Goal: Use online tool/utility: Utilize a website feature to perform a specific function

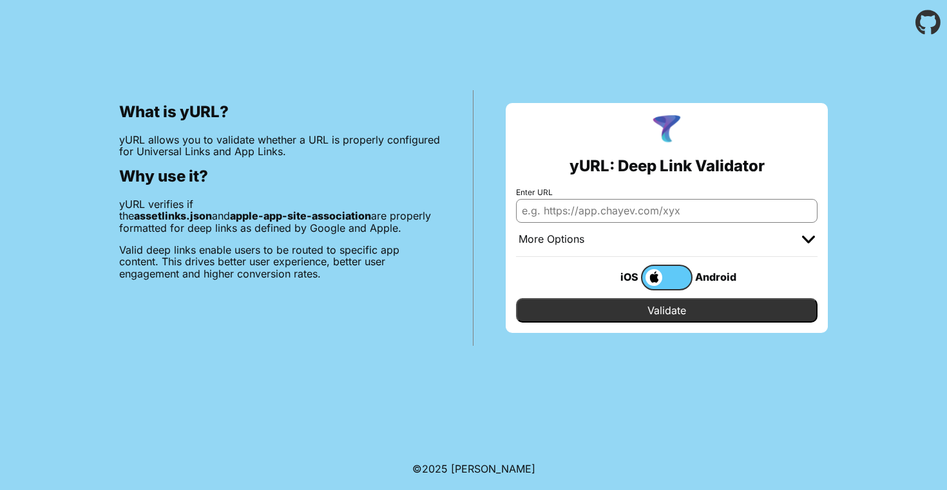
paste input "[URL][DOMAIN_NAME]"
type input "[URL][DOMAIN_NAME]"
click at [587, 313] on input "Validate" at bounding box center [667, 310] width 302 height 24
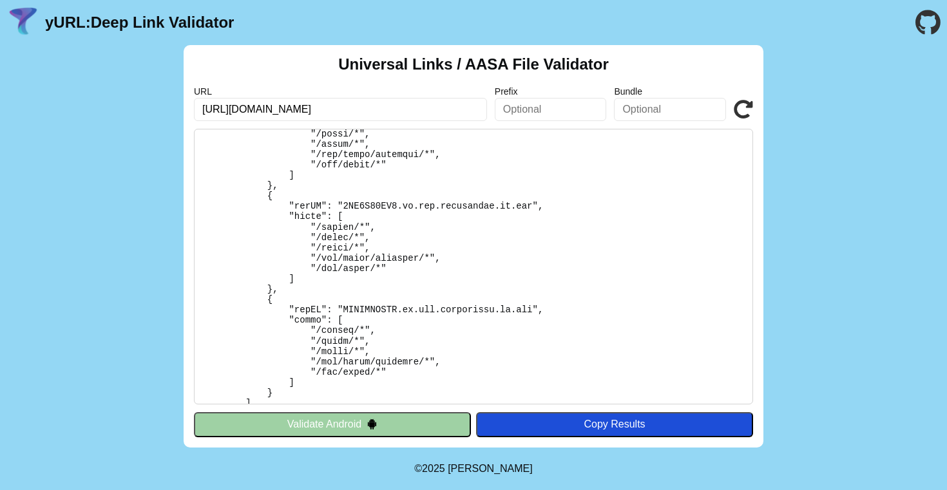
scroll to position [934, 0]
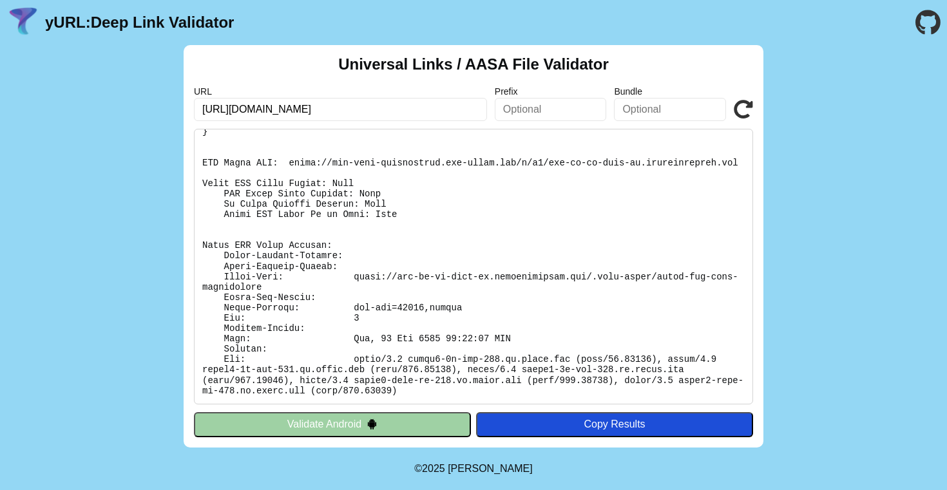
click at [408, 425] on button "Validate Android" at bounding box center [332, 424] width 277 height 24
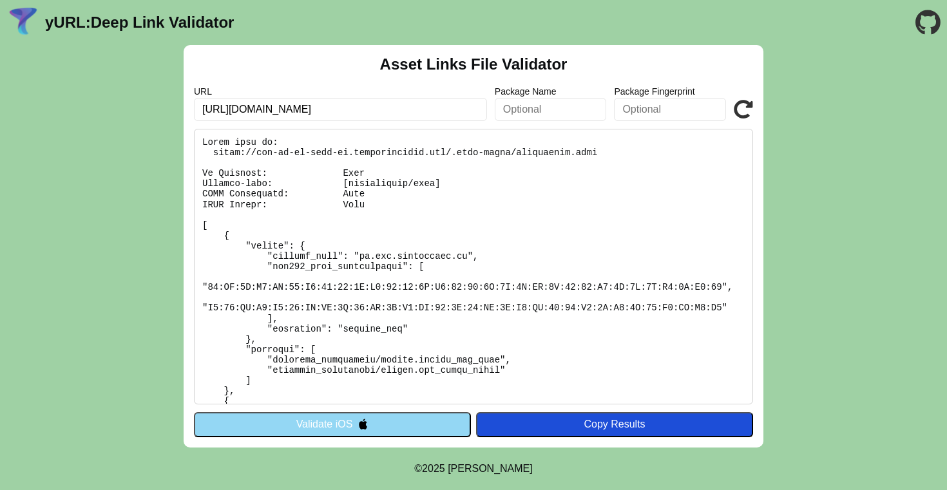
click at [412, 424] on button "Validate iOS" at bounding box center [332, 424] width 277 height 24
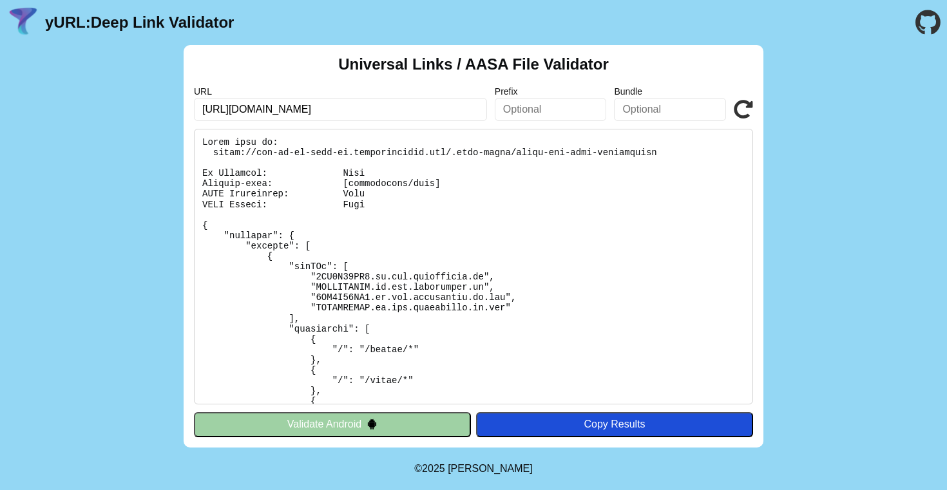
click at [520, 235] on pre at bounding box center [473, 267] width 559 height 276
click at [413, 111] on input "https://prg-go-wa-test-sg.azurewebsites.net/verify?token=123" at bounding box center [340, 109] width 293 height 23
click at [566, 110] on input "text" at bounding box center [551, 109] width 112 height 23
click at [413, 108] on input "https://prg-go-wa-test-sg.azurewebsites.net/verify?token=123" at bounding box center [340, 109] width 293 height 23
type textarea "verify"
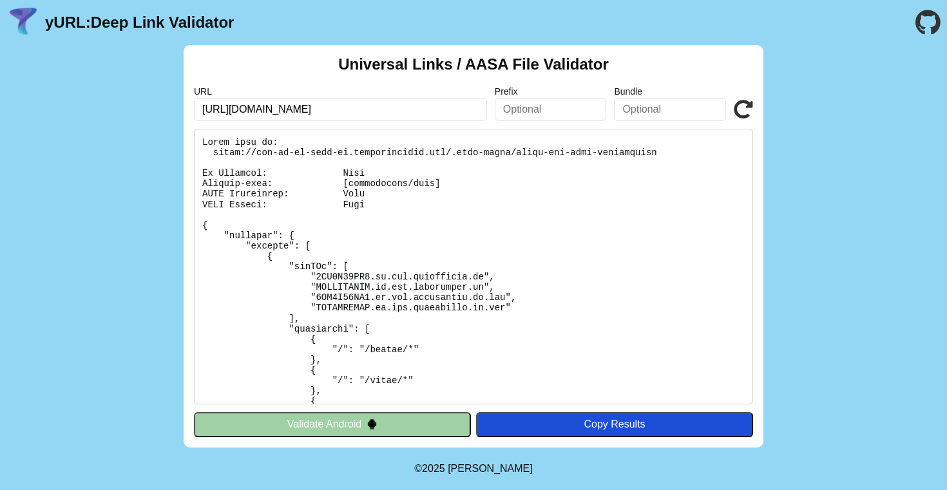
click at [413, 108] on input "https://prg-go-wa-test-sg.azurewebsites.net/verify?token=123" at bounding box center [340, 109] width 293 height 23
click at [361, 110] on input "https://prg-go-wa-test-sg.azurewebsites.net/verify?token=123" at bounding box center [340, 109] width 293 height 23
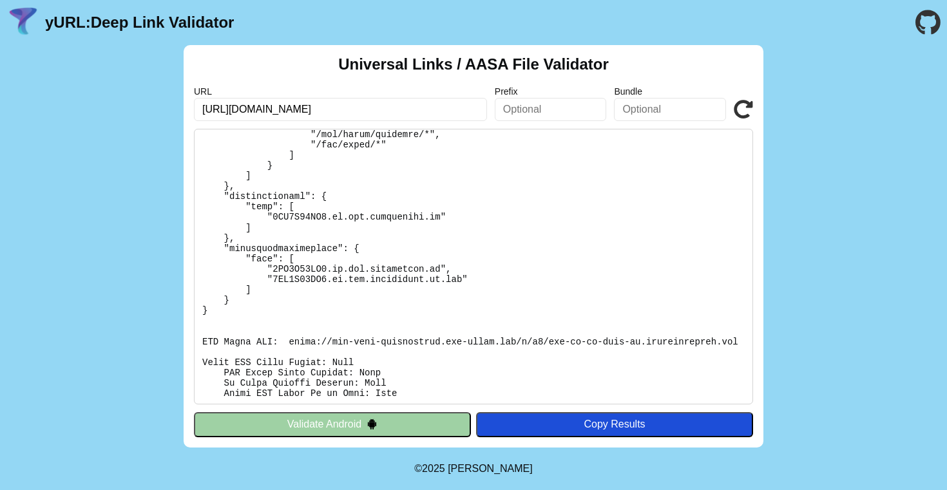
scroll to position [759, 0]
